Goal: Information Seeking & Learning: Learn about a topic

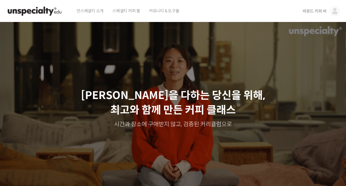
click at [332, 14] on img at bounding box center [335, 11] width 11 height 11
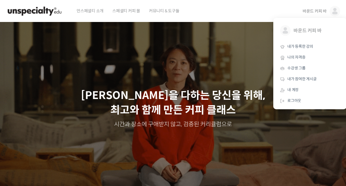
click at [306, 48] on span "내가 등록한 강의" at bounding box center [300, 46] width 26 height 5
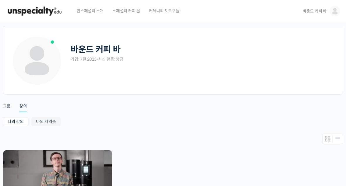
click at [55, 172] on img at bounding box center [57, 178] width 109 height 57
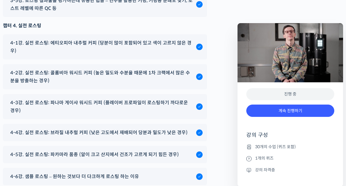
scroll to position [3212, 0]
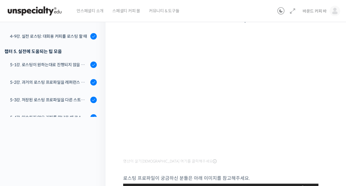
scroll to position [81, 0]
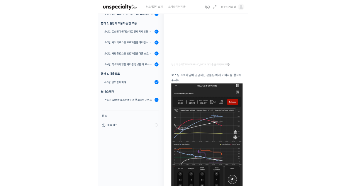
scroll to position [458, 0]
